Goal: Task Accomplishment & Management: Use online tool/utility

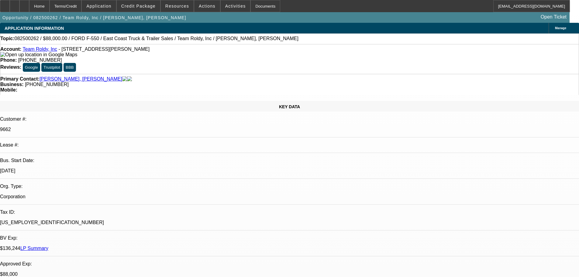
select select "0"
select select "6"
select select "0"
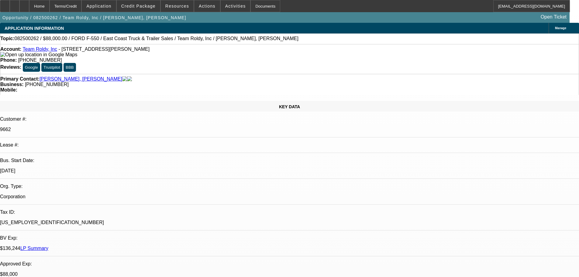
select select "0"
select select "2"
select select "0"
select select "6"
select select "0"
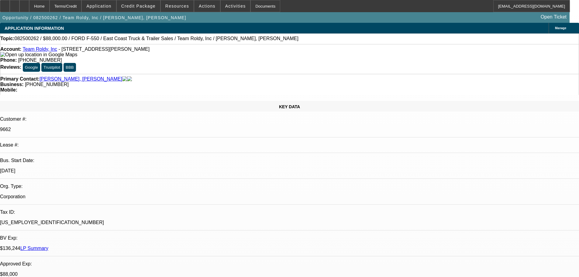
select select "2"
select select "0"
select select "6"
select select "0"
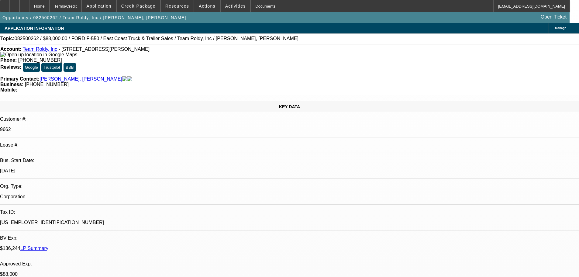
select select "2"
select select "0"
select select "6"
